Goal: Find specific page/section

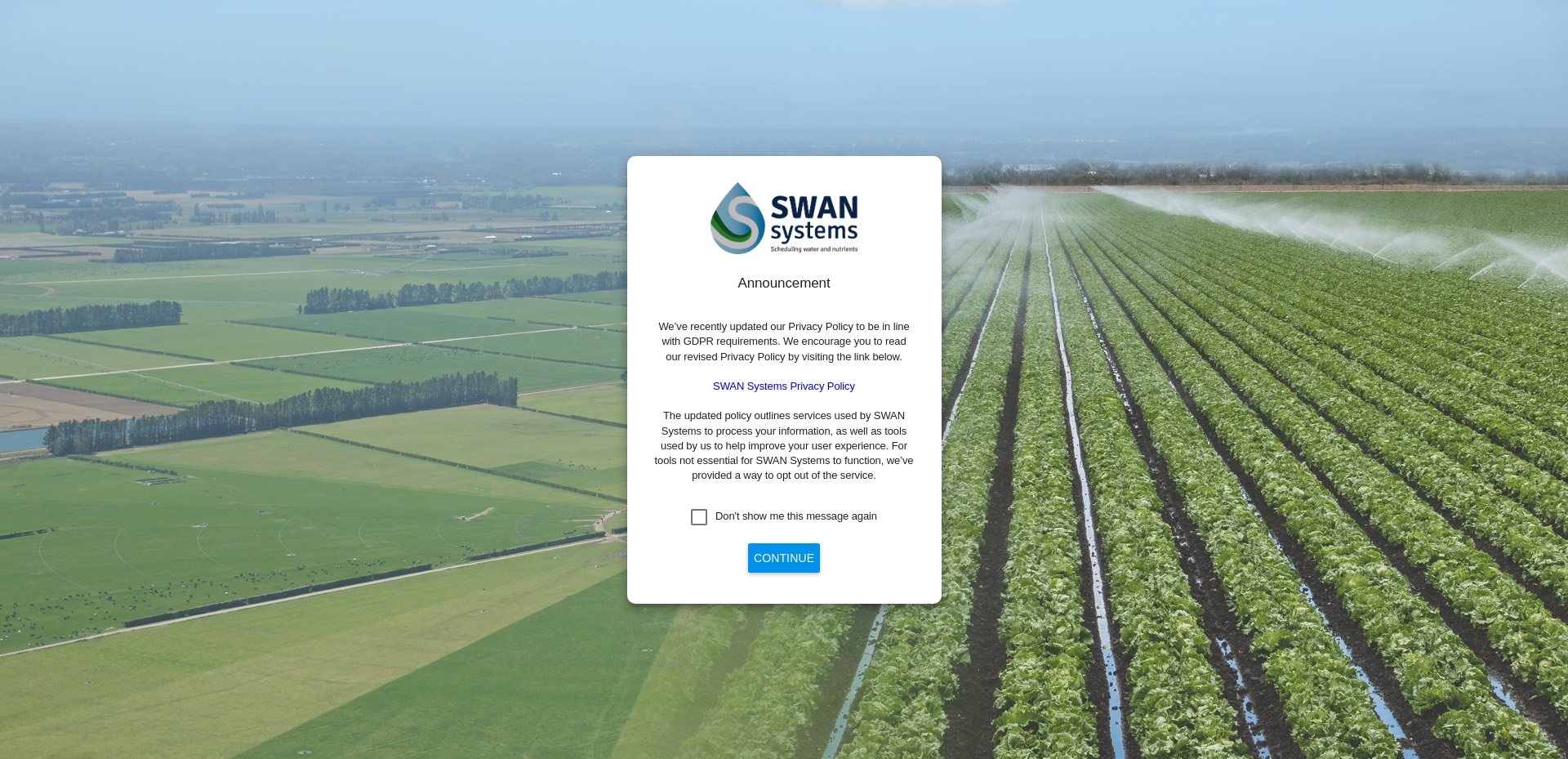
click at [773, 555] on button "Continue" at bounding box center [784, 558] width 72 height 29
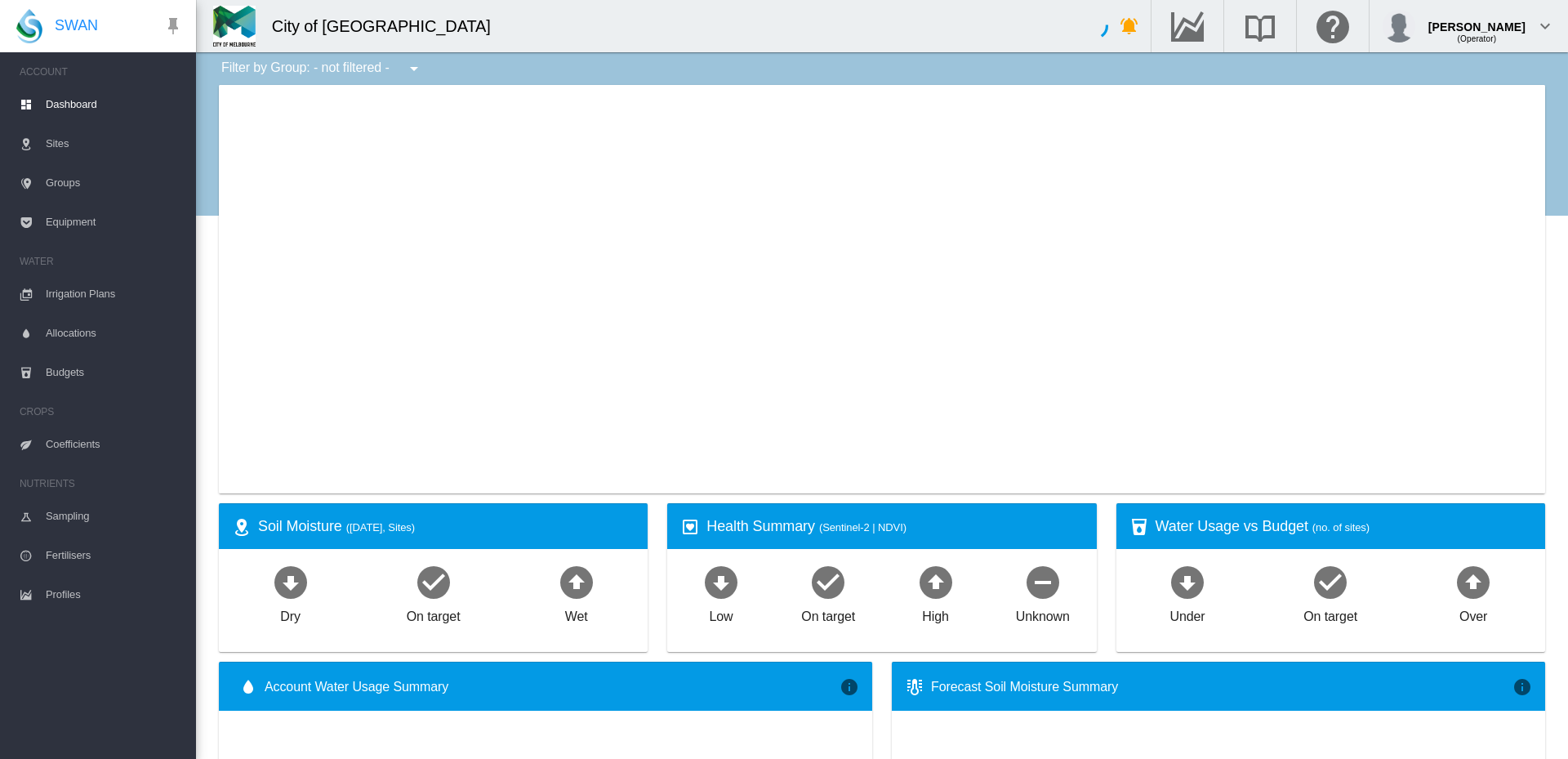
type input "**********"
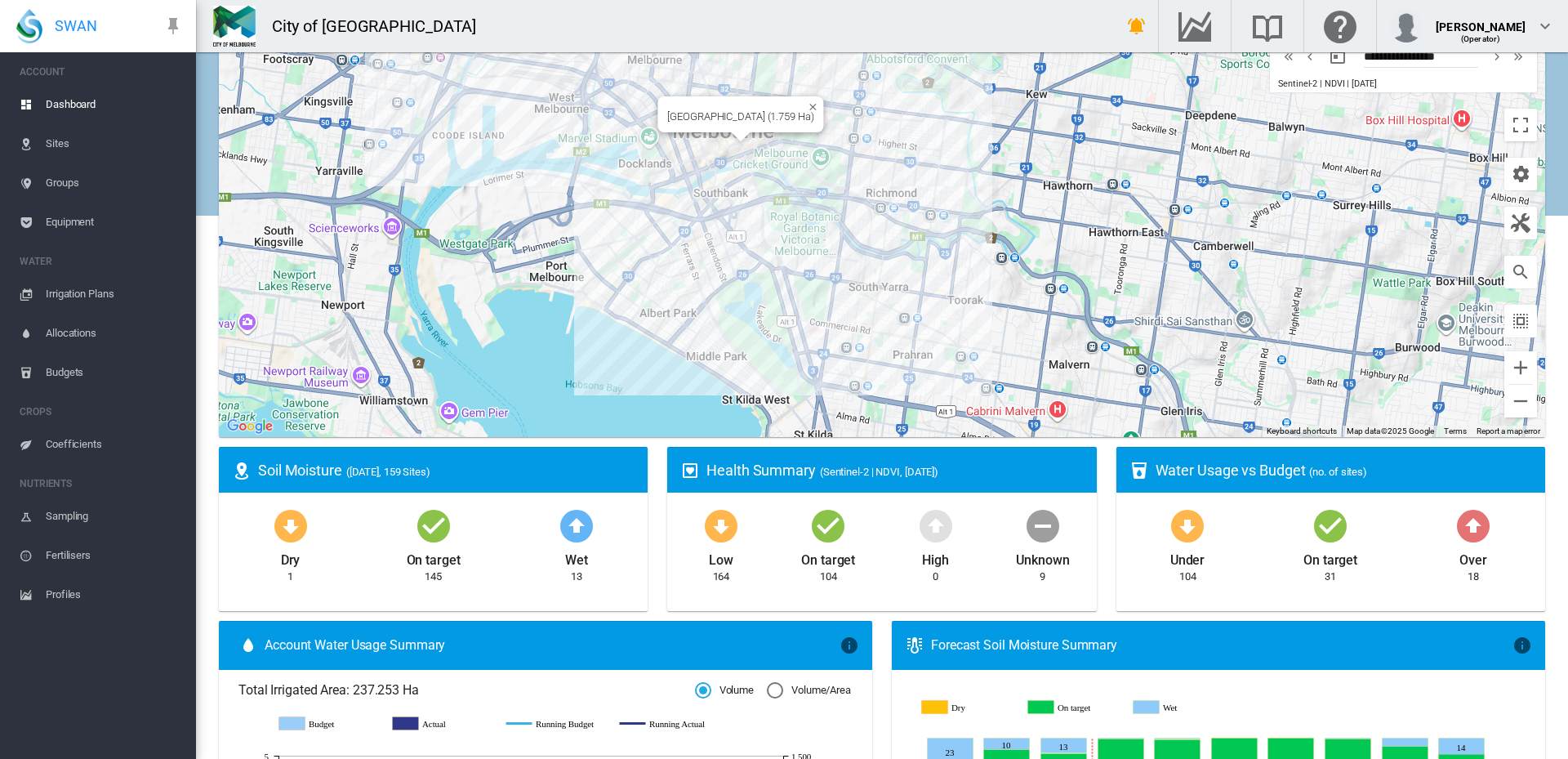
scroll to position [81, 0]
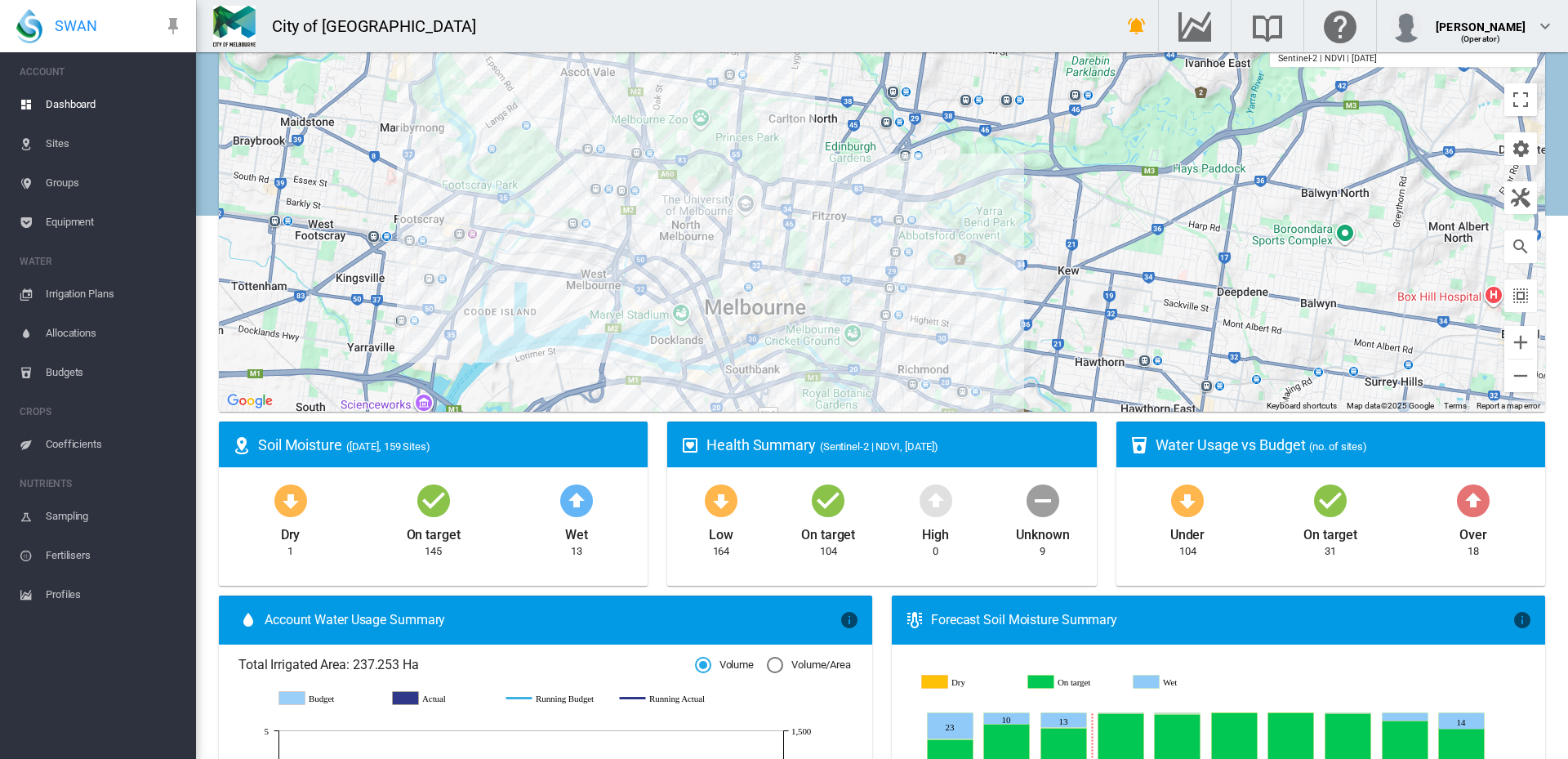
drag, startPoint x: 730, startPoint y: 228, endPoint x: 761, endPoint y: 436, distance: 210.3
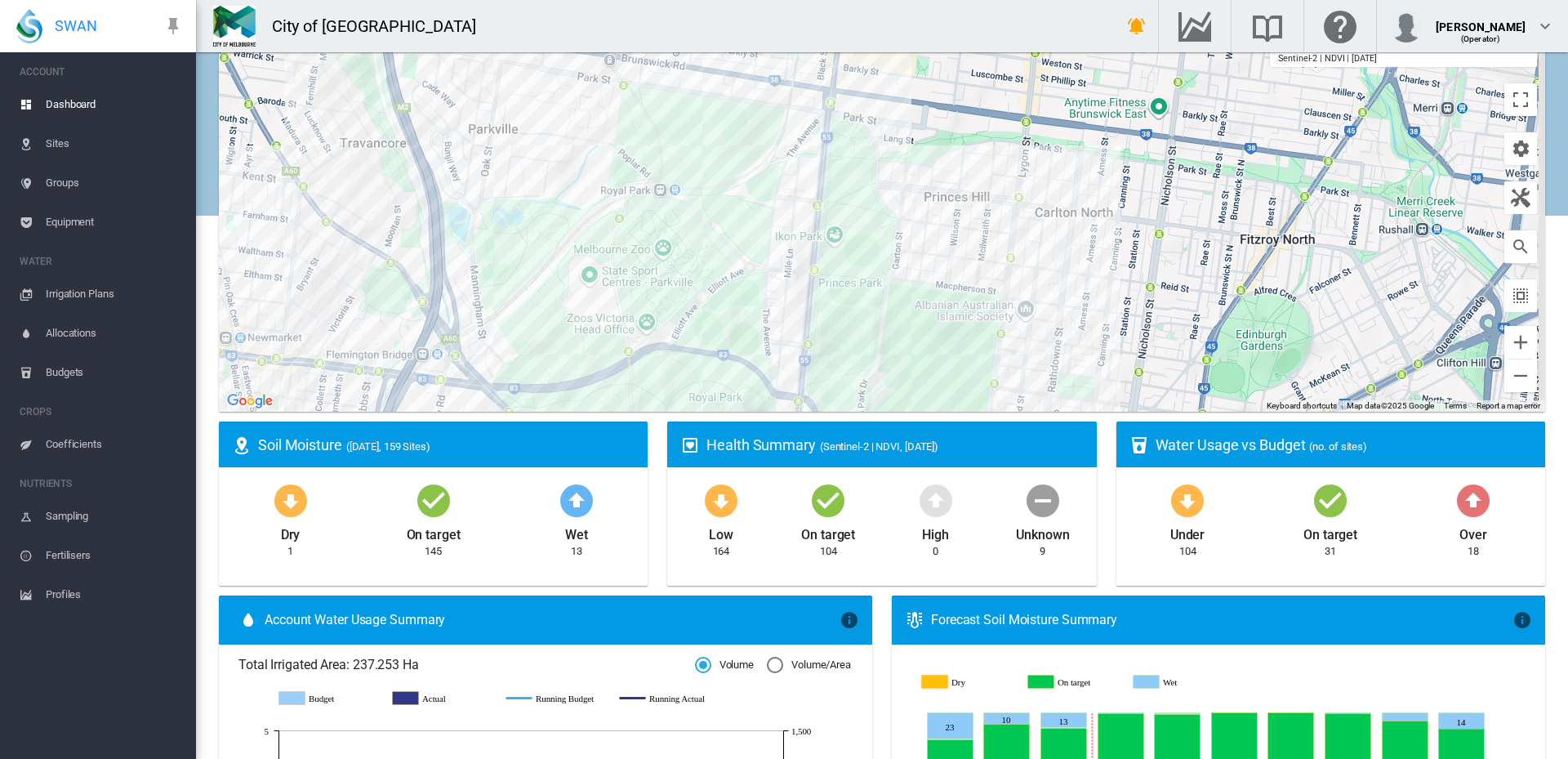
drag, startPoint x: 698, startPoint y: 120, endPoint x: 662, endPoint y: 218, distance: 104.4
click at [662, 218] on div "To navigate, press the arrow keys." at bounding box center [881, 208] width 1327 height 409
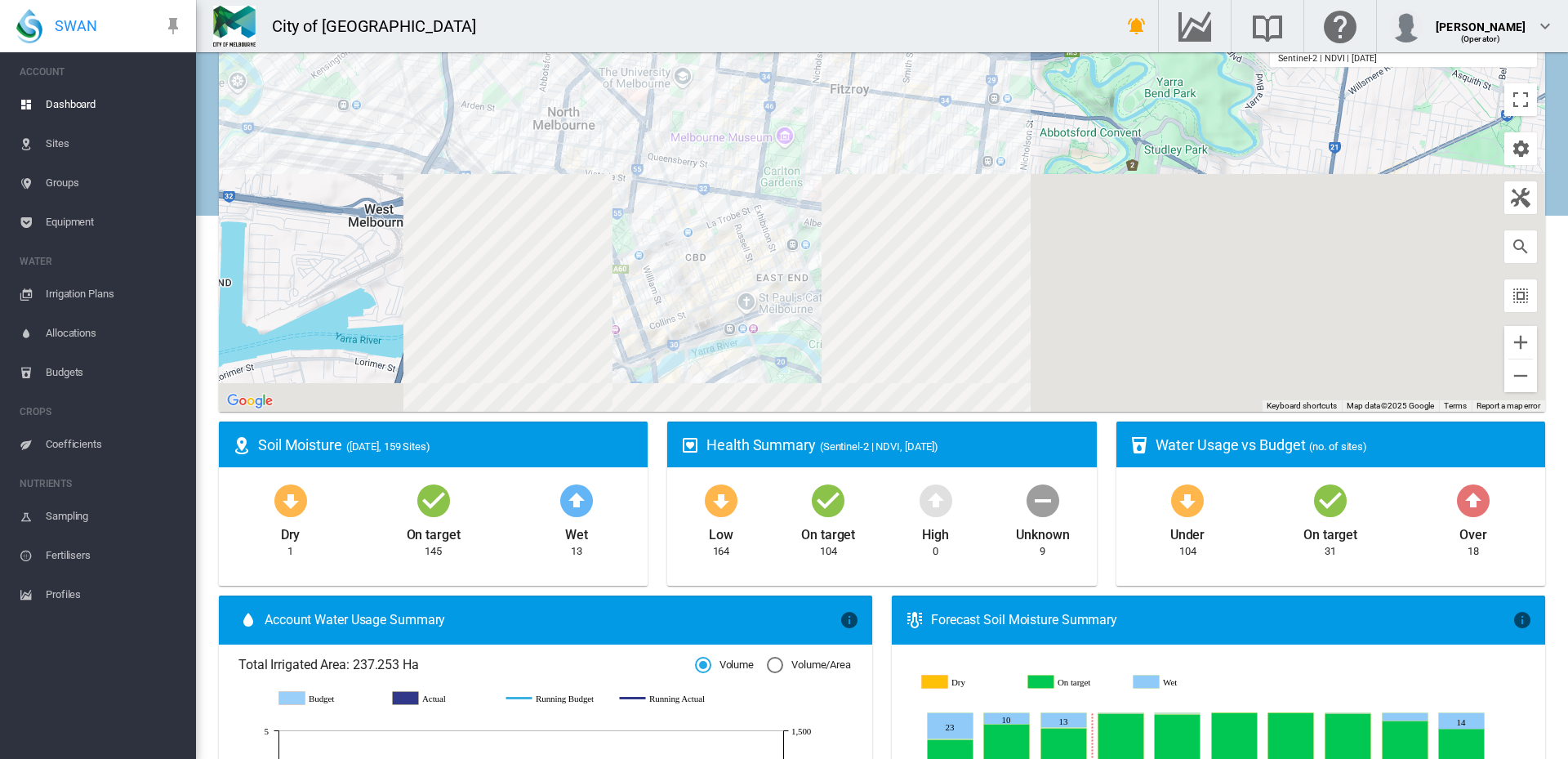
drag, startPoint x: 569, startPoint y: 349, endPoint x: 505, endPoint y: -16, distance: 370.6
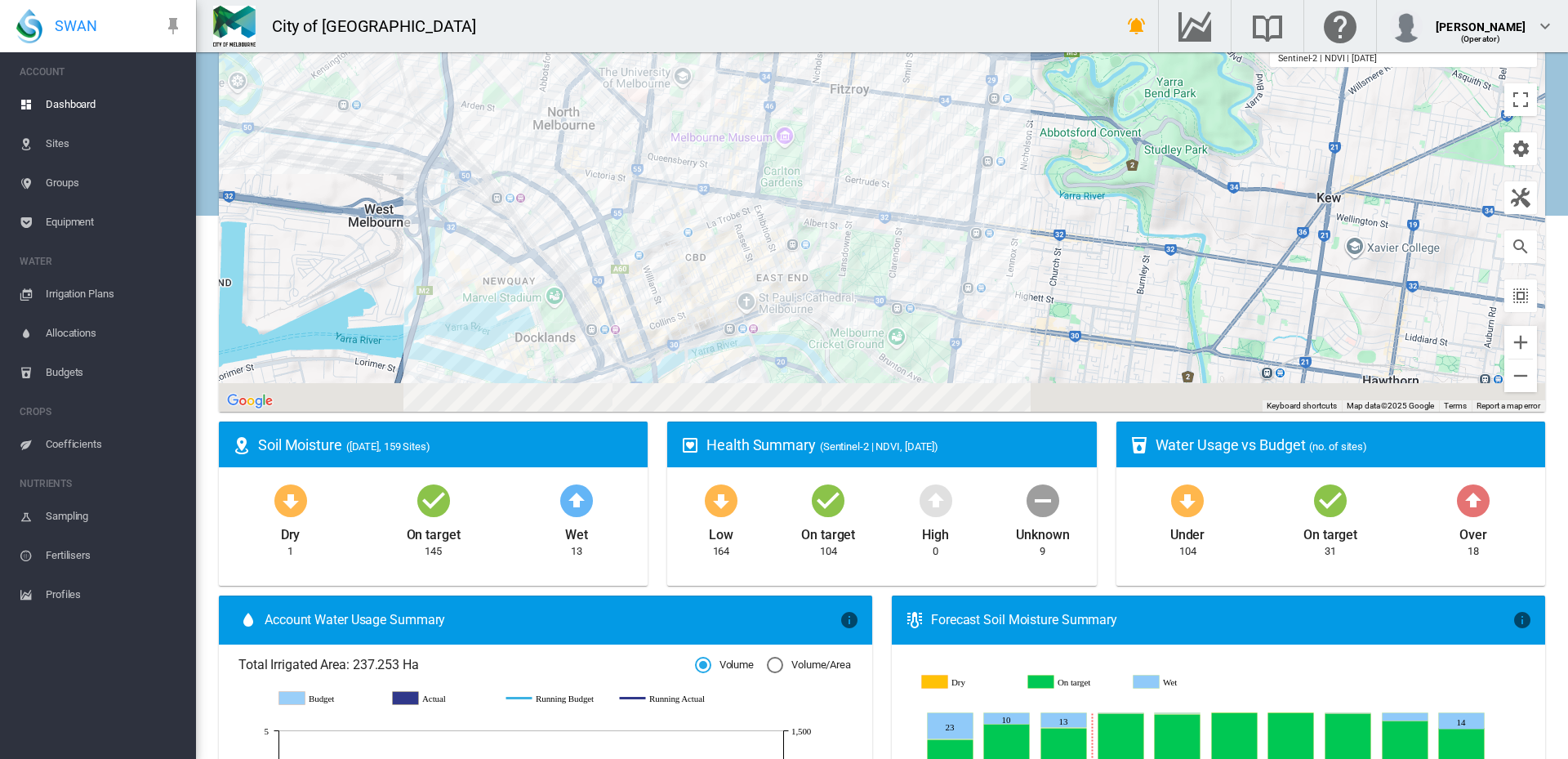
click at [505, 0] on html "SWAN ACCOUNT Dashboard Sites Groups Equipment WATER Irrigation Plans" at bounding box center [784, 380] width 1568 height 759
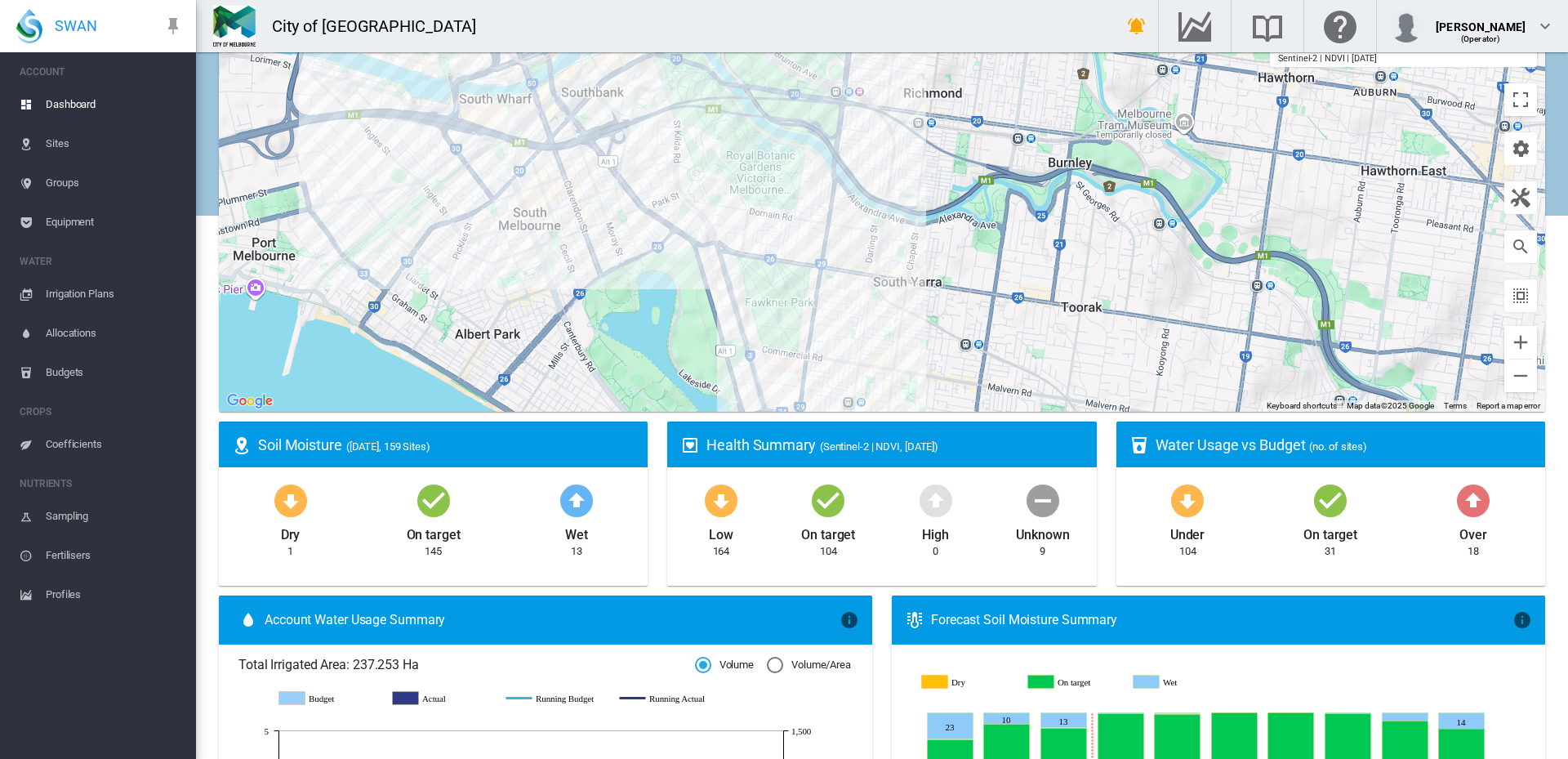
drag, startPoint x: 754, startPoint y: 326, endPoint x: 641, endPoint y: 50, distance: 298.2
click at [641, 50] on div "City of [GEOGRAPHIC_DATA] Get Help Email SWAN support" at bounding box center [881, 380] width 1372 height 759
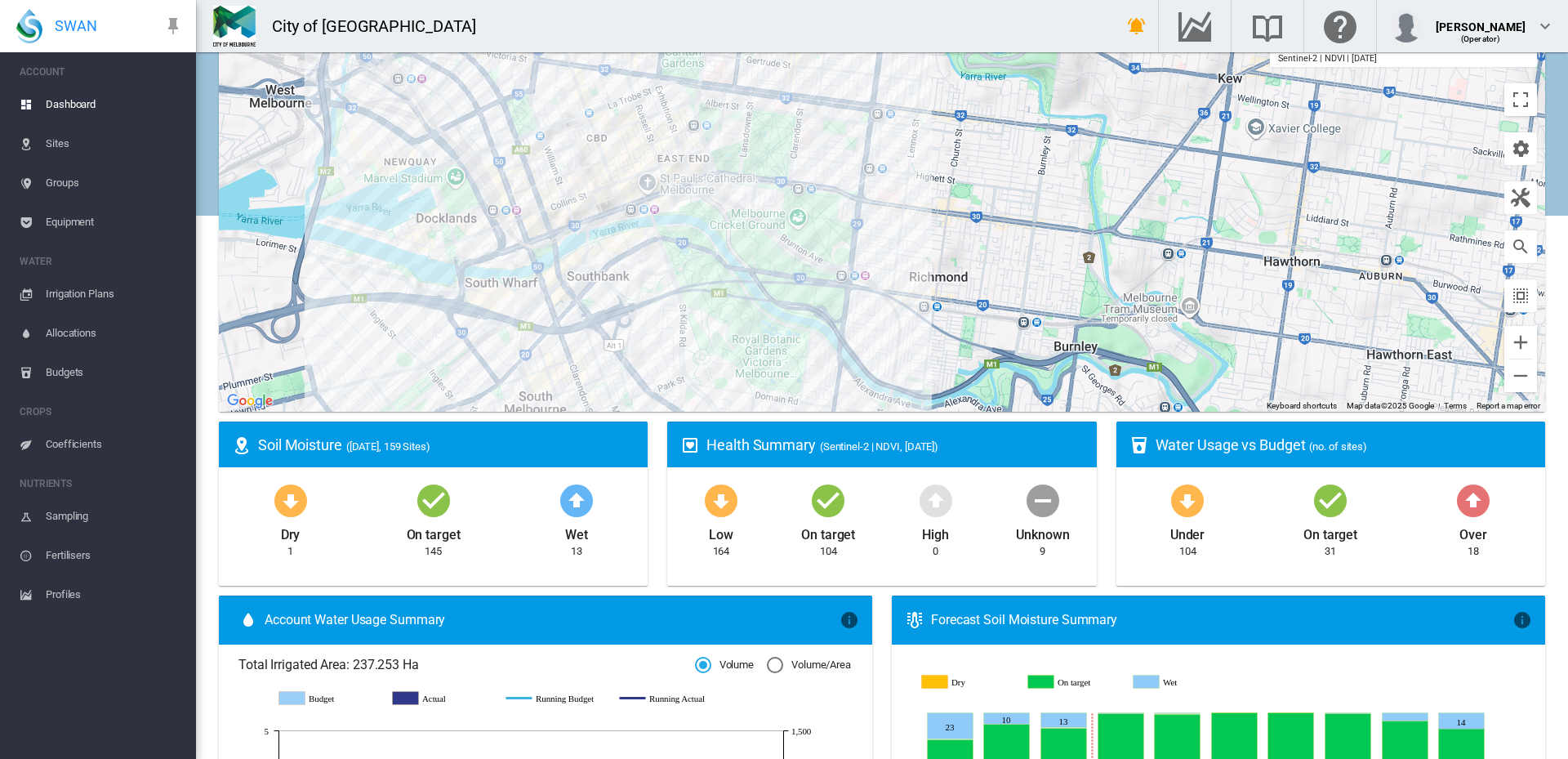
drag, startPoint x: 673, startPoint y: 294, endPoint x: 679, endPoint y: 442, distance: 148.1
